Goal: Find specific page/section

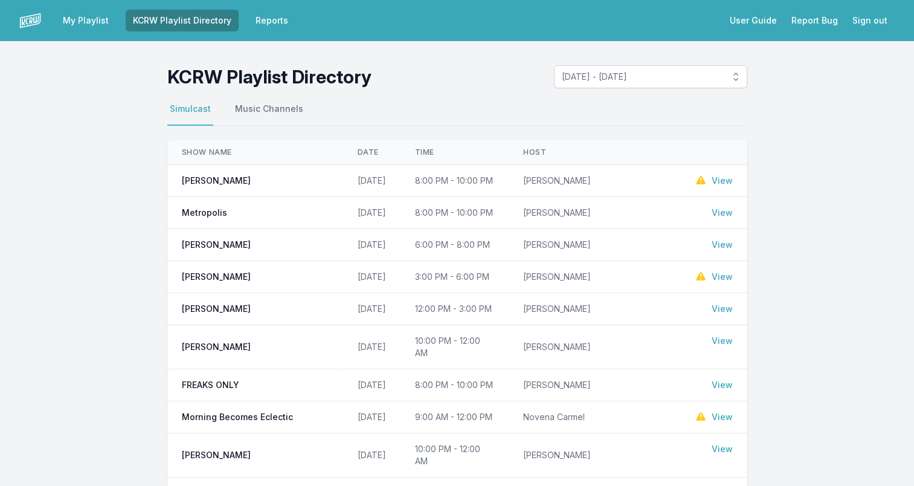
click at [735, 212] on td "View" at bounding box center [713, 212] width 67 height 31
click at [731, 212] on link "View" at bounding box center [722, 213] width 21 height 12
